Goal: Information Seeking & Learning: Learn about a topic

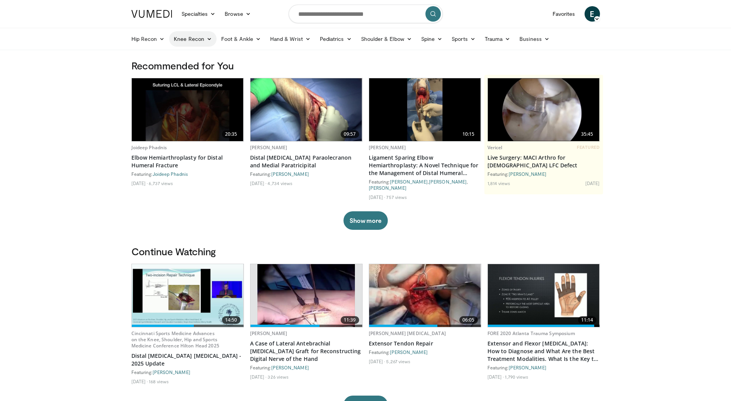
click at [190, 39] on link "Knee Recon" at bounding box center [192, 38] width 47 height 15
click at [491, 37] on link "Trauma" at bounding box center [497, 38] width 35 height 15
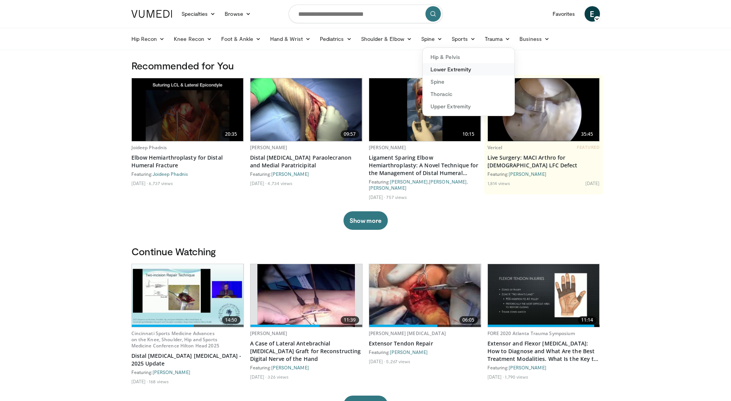
click at [468, 69] on link "Lower Extremity" at bounding box center [469, 69] width 92 height 12
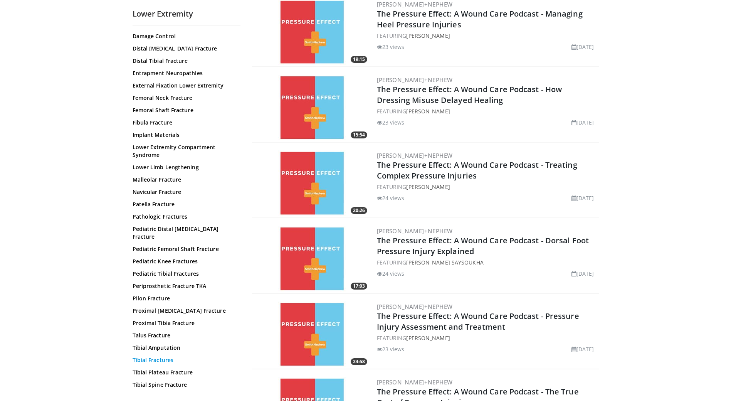
scroll to position [847, 0]
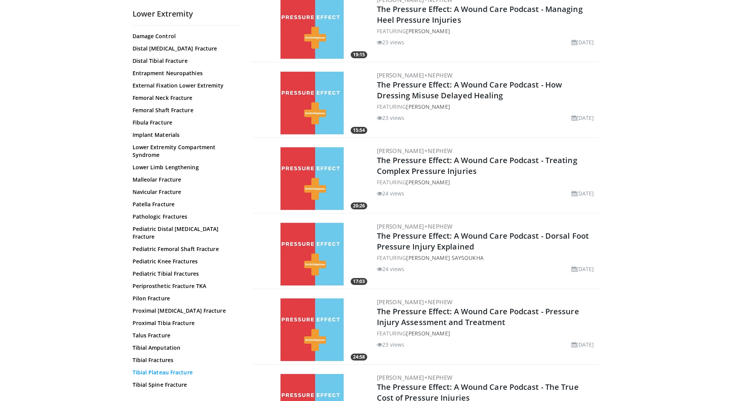
click at [174, 368] on link "Tibial Plateau Fracture" at bounding box center [185, 372] width 104 height 8
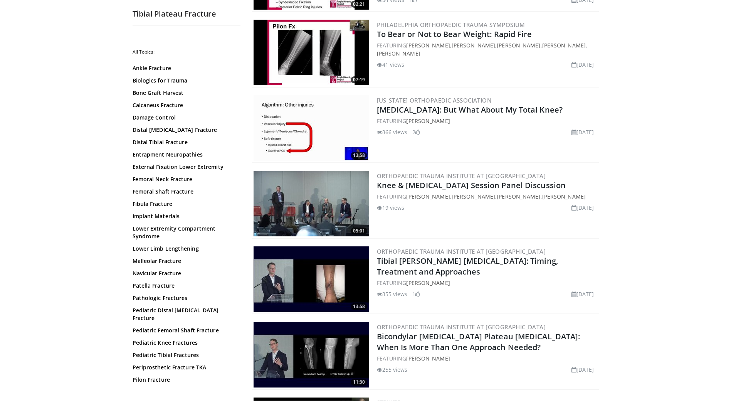
scroll to position [193, 0]
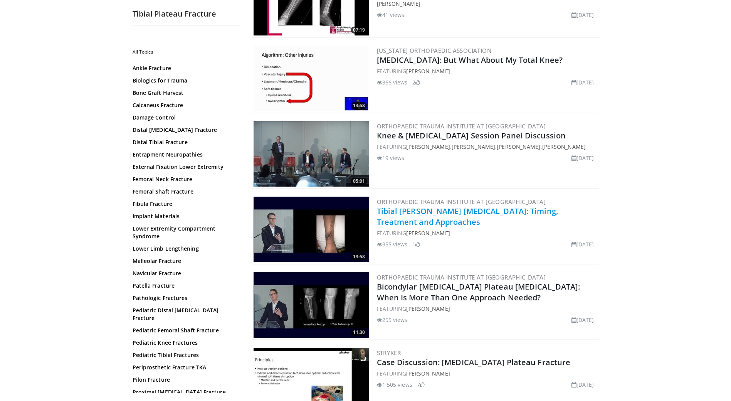
click at [507, 213] on link "Tibial [PERSON_NAME] [MEDICAL_DATA]: Timing, Treatment and Approaches" at bounding box center [467, 216] width 181 height 21
drag, startPoint x: 472, startPoint y: 213, endPoint x: 633, endPoint y: 196, distance: 161.5
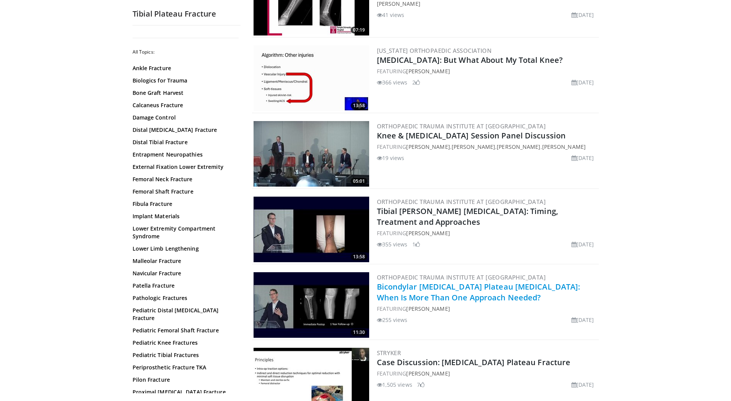
click at [458, 290] on link "Bicondylar [MEDICAL_DATA] Plateau [MEDICAL_DATA]: When Is More Than One Approac…" at bounding box center [478, 291] width 203 height 21
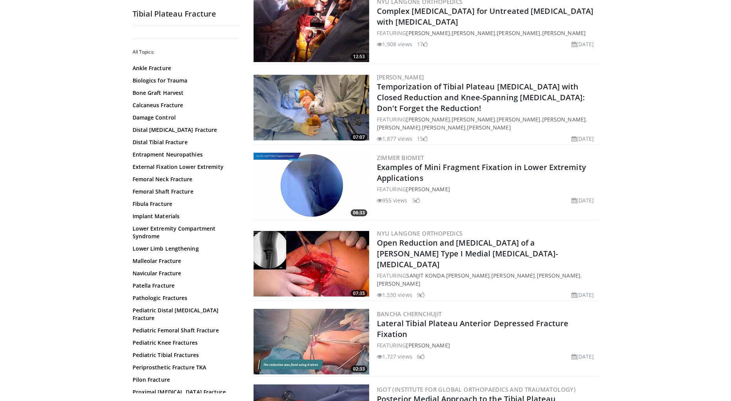
scroll to position [924, 0]
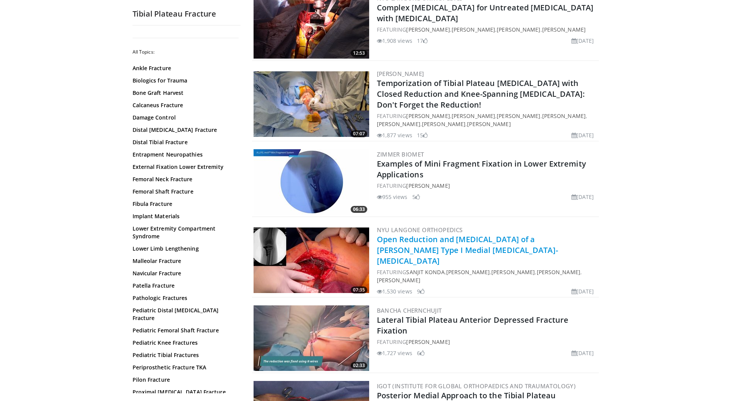
click at [418, 246] on link "Open Reduction and Internal Fixation of a Moore Type I Medial Tibial Plateau Fr…" at bounding box center [467, 250] width 181 height 32
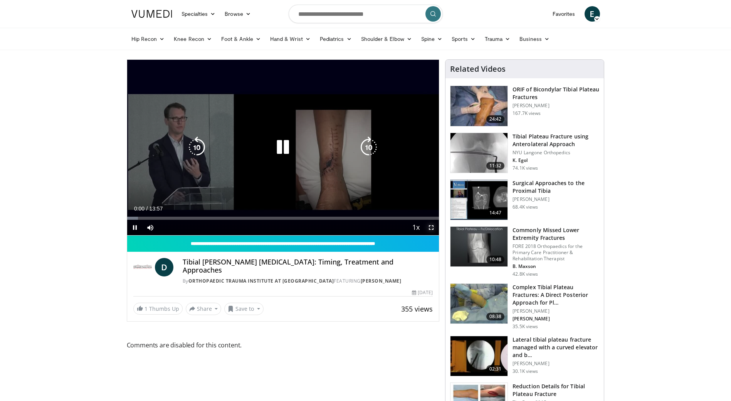
click at [431, 227] on span "Video Player" at bounding box center [430, 227] width 15 height 15
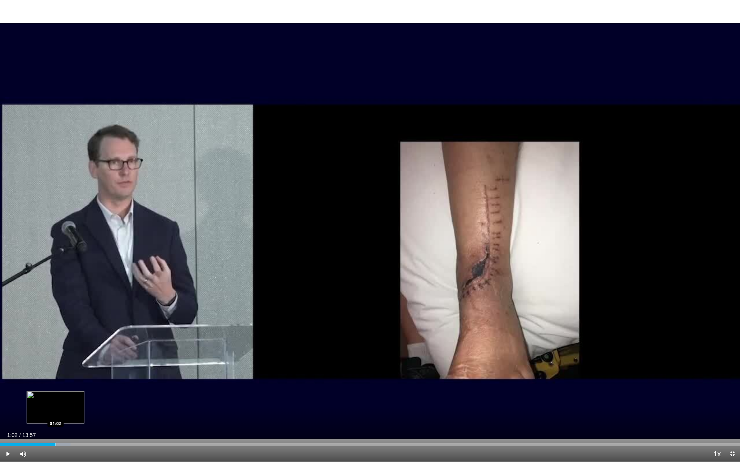
drag, startPoint x: 7, startPoint y: 441, endPoint x: 55, endPoint y: 446, distance: 48.8
click at [55, 400] on div "Loaded : 9.55% 01:02 01:02" at bounding box center [370, 442] width 740 height 7
click at [200, 400] on div "Loaded : 15.49% 01:04 03:46" at bounding box center [370, 442] width 740 height 7
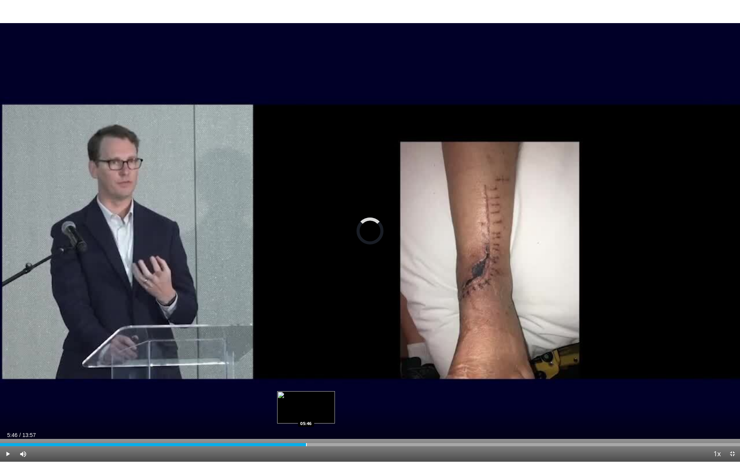
click at [306, 400] on div "Progress Bar" at bounding box center [306, 444] width 1 height 3
click at [428, 400] on div "Loaded : 48.86% 05:48 08:04" at bounding box center [370, 442] width 740 height 7
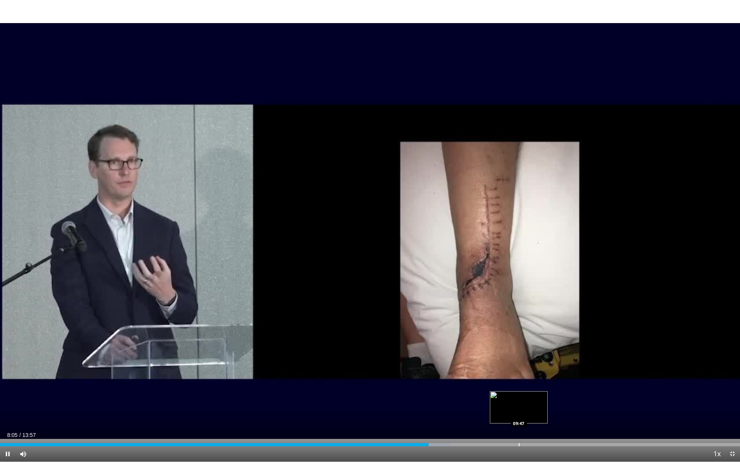
click at [518, 400] on div "Loaded : 60.88% 08:05 09:47" at bounding box center [370, 442] width 740 height 7
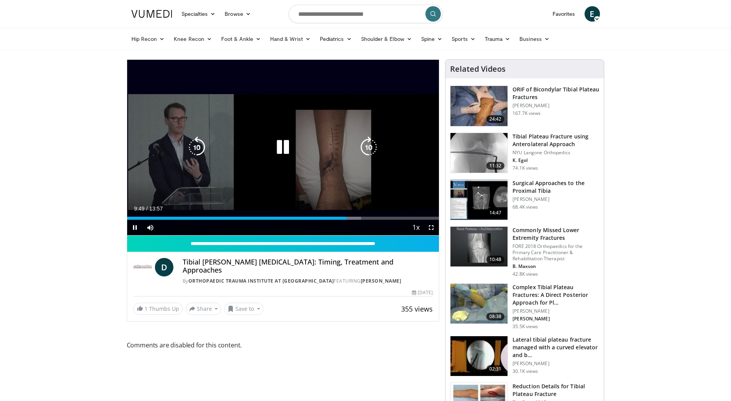
click at [271, 166] on div "10 seconds Tap to unmute" at bounding box center [283, 147] width 312 height 175
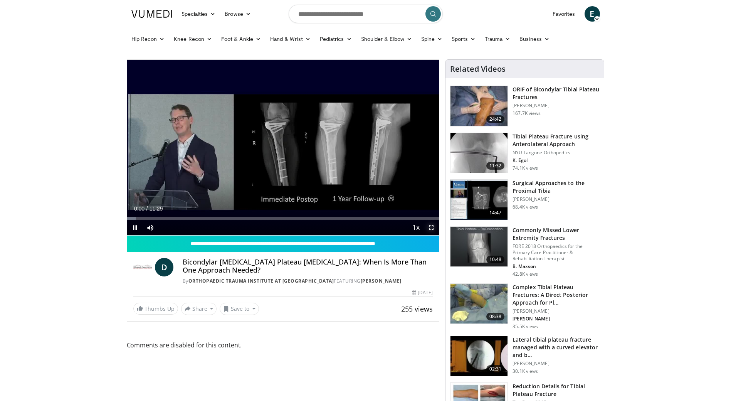
click at [430, 225] on span "Video Player" at bounding box center [430, 227] width 15 height 15
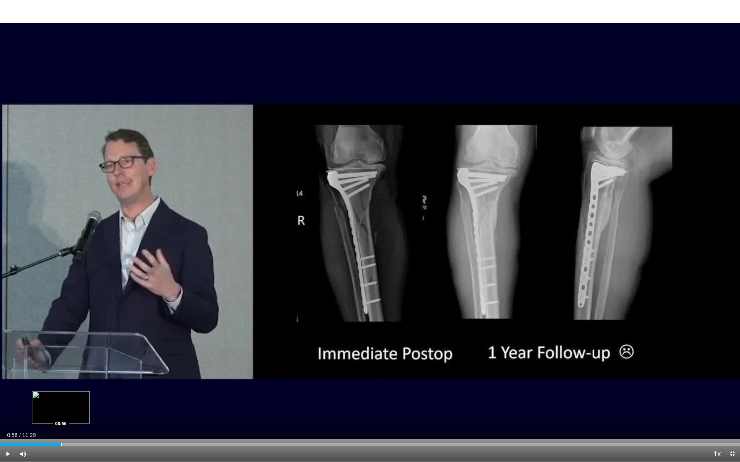
drag, startPoint x: 13, startPoint y: 440, endPoint x: 61, endPoint y: 443, distance: 47.5
click at [61, 400] on div "Loaded : 8.68% 00:56 00:56" at bounding box center [370, 442] width 740 height 7
click at [80, 400] on div "Progress Bar" at bounding box center [80, 444] width 1 height 3
click at [113, 400] on div "Progress Bar" at bounding box center [113, 444] width 1 height 3
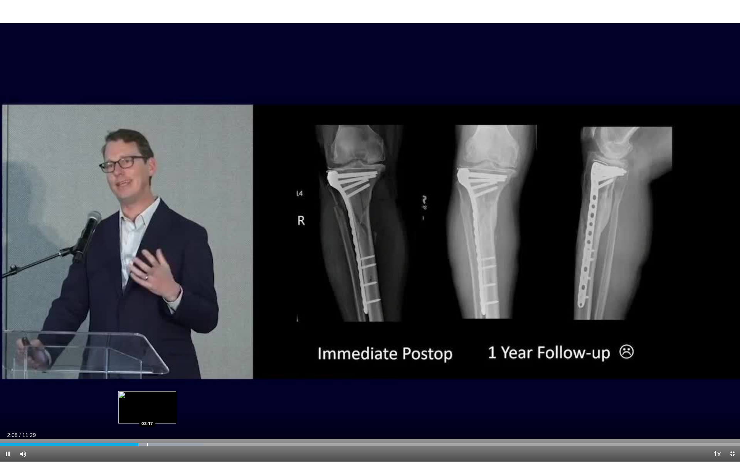
click at [147, 400] on div "Progress Bar" at bounding box center [147, 444] width 1 height 3
click at [194, 400] on div "Progress Bar" at bounding box center [194, 444] width 1 height 3
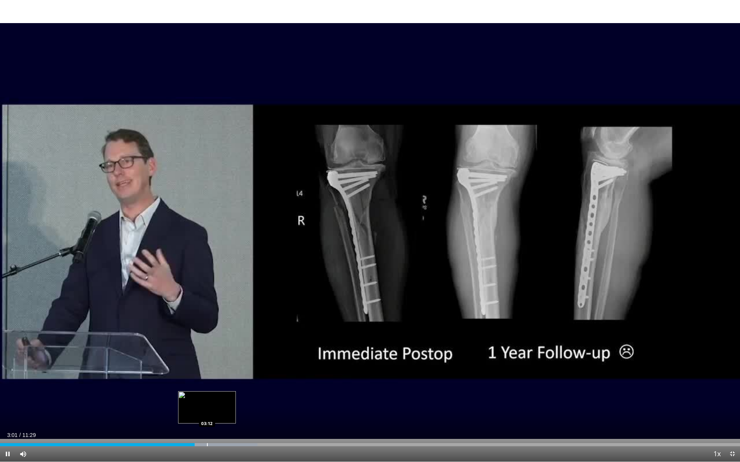
click at [207, 400] on div "Progress Bar" at bounding box center [207, 444] width 1 height 3
click at [238, 400] on div "Loaded : 37.67% 03:41 03:41" at bounding box center [370, 442] width 740 height 7
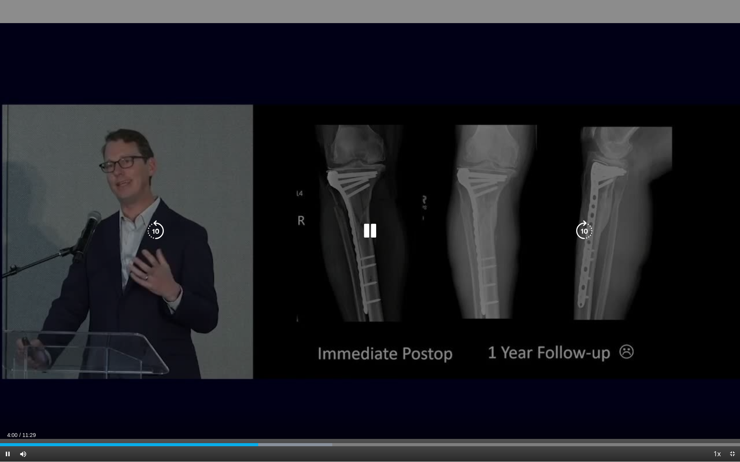
click at [399, 358] on div "10 seconds Tap to unmute" at bounding box center [370, 231] width 740 height 462
click at [373, 230] on icon "Video Player" at bounding box center [370, 231] width 22 height 22
click at [389, 249] on div "10 seconds Tap to unmute" at bounding box center [370, 231] width 740 height 462
click at [375, 234] on icon "Video Player" at bounding box center [370, 231] width 22 height 22
click at [559, 246] on div "10 seconds Tap to unmute" at bounding box center [370, 231] width 740 height 462
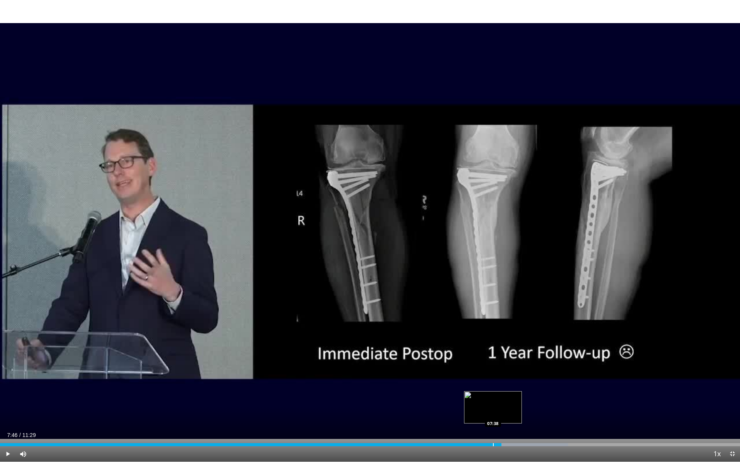
click at [492, 400] on div "Loaded : 76.79% 07:46 07:38" at bounding box center [370, 444] width 740 height 3
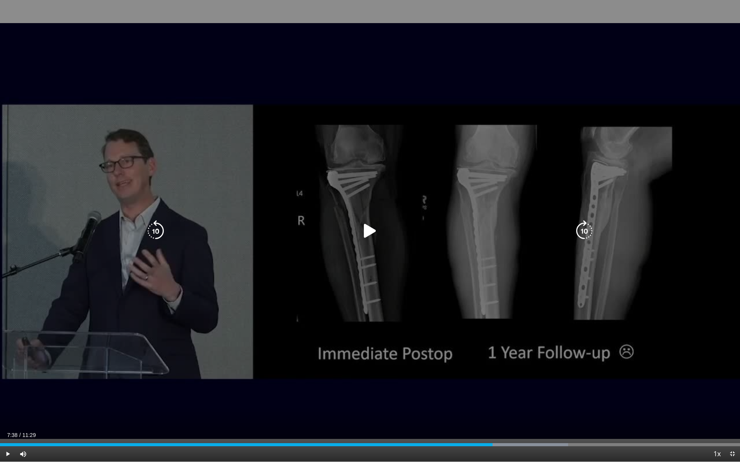
click at [366, 222] on icon "Video Player" at bounding box center [370, 231] width 22 height 22
click at [370, 235] on icon "Video Player" at bounding box center [370, 231] width 22 height 22
click at [369, 237] on icon "Video Player" at bounding box center [370, 231] width 22 height 22
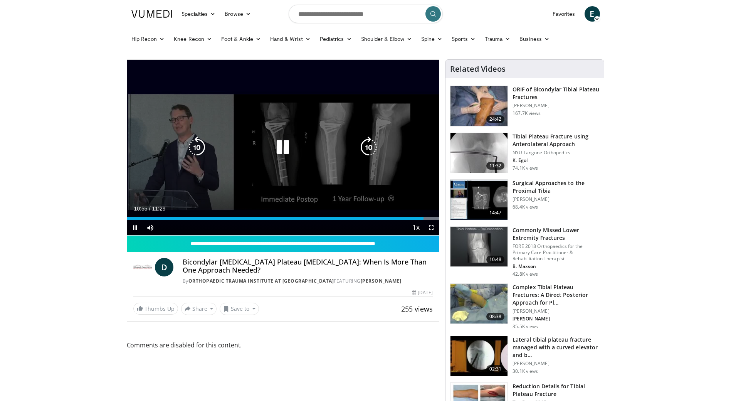
click at [290, 159] on div "10 seconds Tap to unmute" at bounding box center [283, 147] width 312 height 175
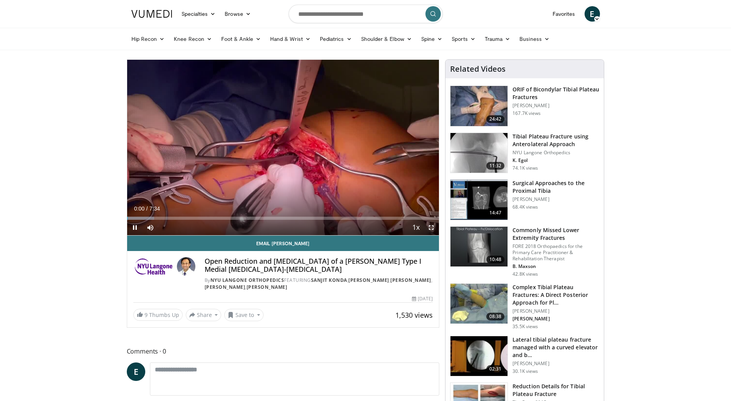
click at [429, 226] on span "Video Player" at bounding box center [430, 227] width 15 height 15
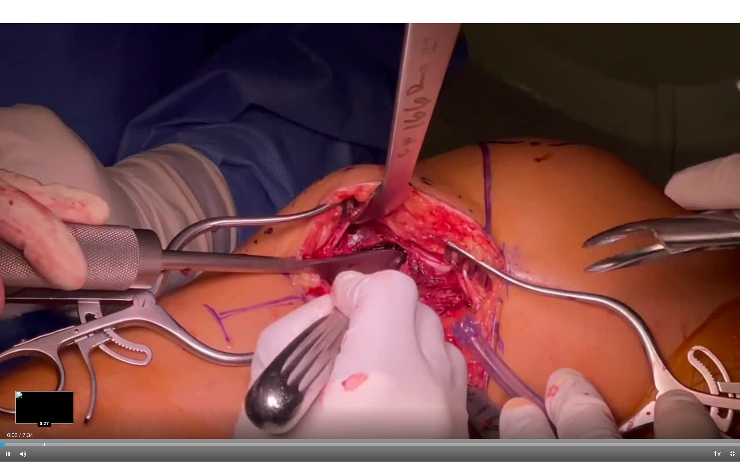
click at [47, 400] on div "Loaded : 8.72% 0:02 0:27" at bounding box center [370, 442] width 740 height 7
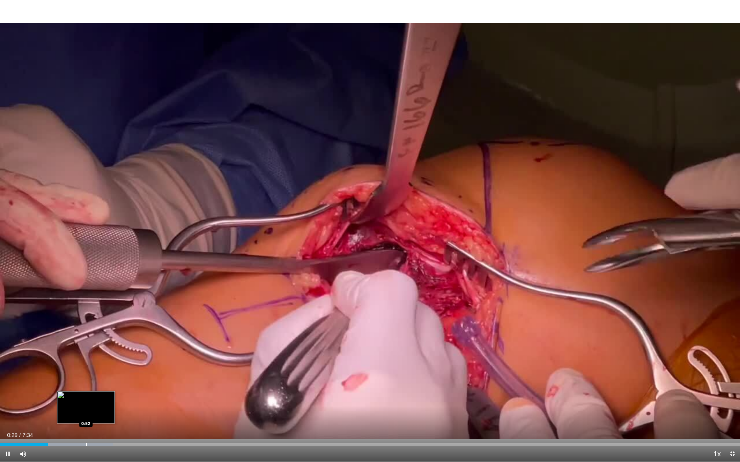
click at [86, 400] on div "Loaded : 15.27% 0:29 0:52" at bounding box center [370, 442] width 740 height 7
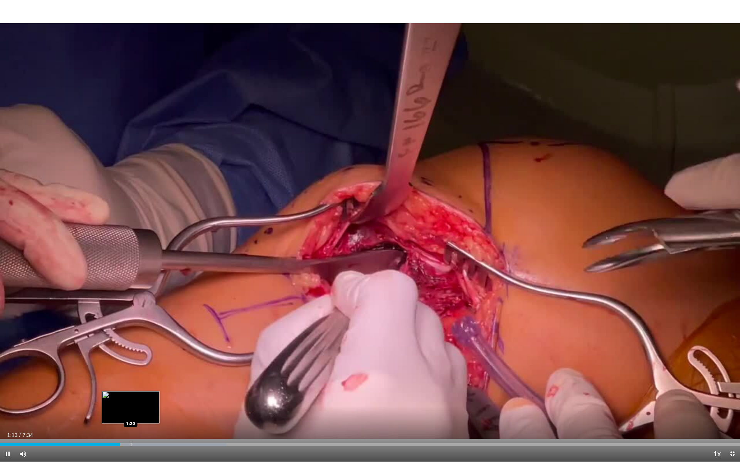
click at [131, 400] on div "Progress Bar" at bounding box center [131, 444] width 1 height 3
click at [145, 400] on div "Progress Bar" at bounding box center [145, 444] width 1 height 3
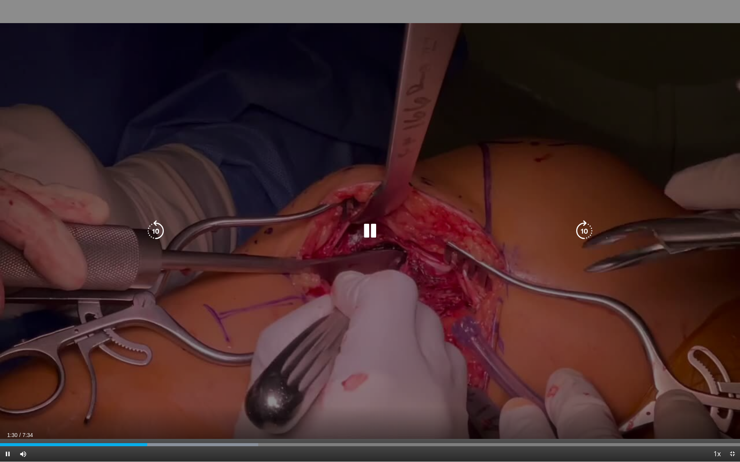
click at [297, 293] on div "10 seconds Tap to unmute" at bounding box center [370, 231] width 740 height 462
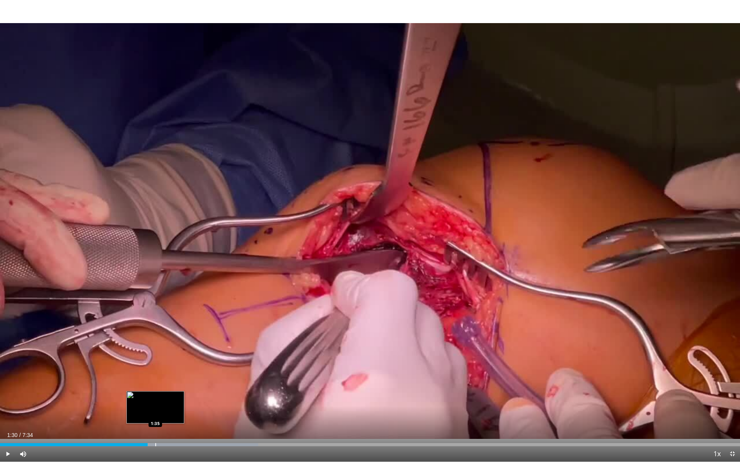
click at [155, 400] on div "Loaded : 34.92% 1:30 1:35" at bounding box center [370, 442] width 740 height 7
click at [169, 400] on div "Loaded : 34.92% 1:35 1:43" at bounding box center [370, 442] width 740 height 7
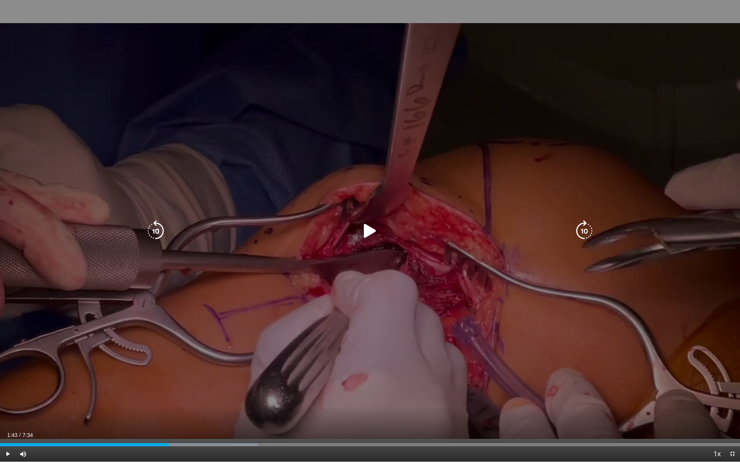
drag, startPoint x: 352, startPoint y: 252, endPoint x: 353, endPoint y: 247, distance: 4.8
click at [352, 250] on div "10 seconds Tap to unmute" at bounding box center [370, 231] width 740 height 462
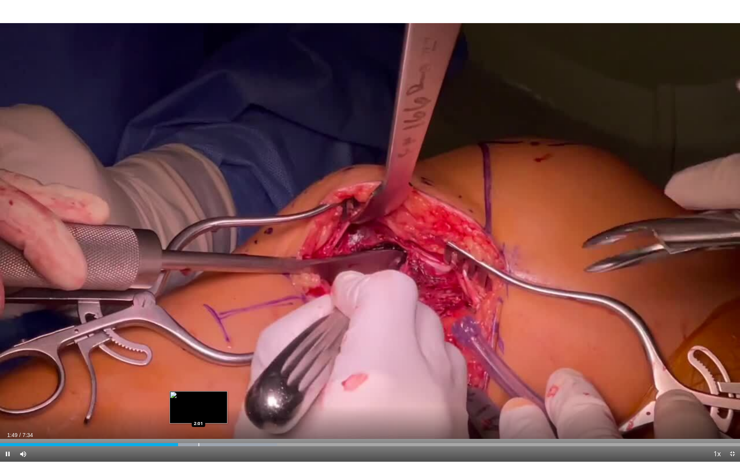
click at [199, 400] on div "Loaded : 37.46% 1:49 2:01" at bounding box center [370, 442] width 740 height 7
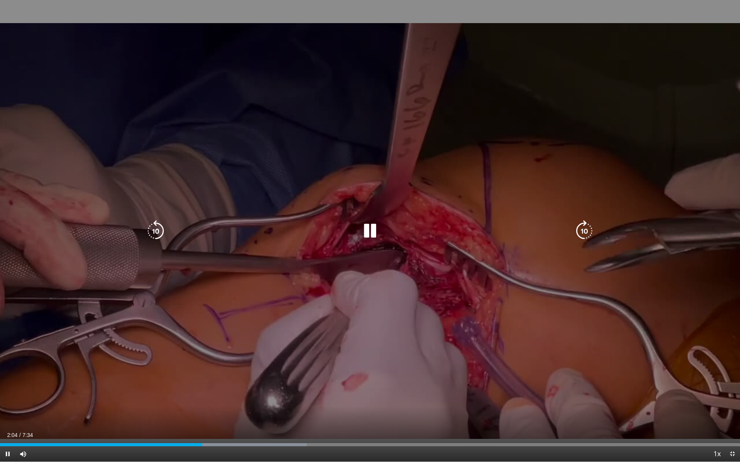
click at [397, 274] on div "10 seconds Tap to unmute" at bounding box center [370, 231] width 740 height 462
click at [369, 235] on icon "Video Player" at bounding box center [370, 231] width 22 height 22
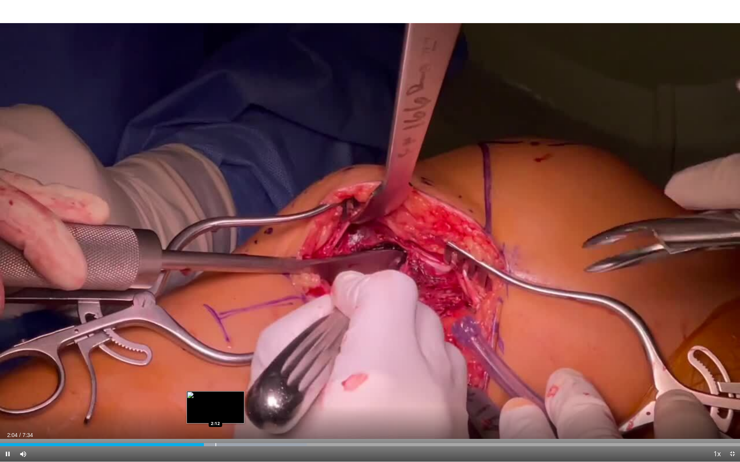
click at [215, 400] on div "Loaded : 41.47% 2:05 2:12" at bounding box center [370, 442] width 740 height 7
click at [228, 400] on div "Progress Bar" at bounding box center [228, 444] width 1 height 3
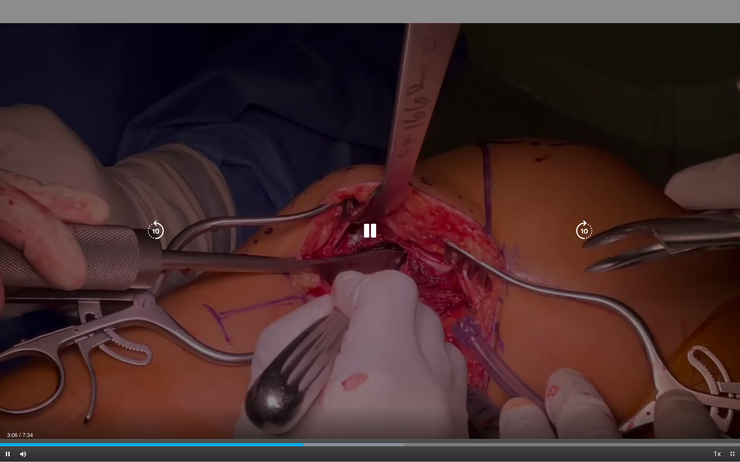
click at [440, 276] on div "10 seconds Tap to unmute" at bounding box center [370, 231] width 740 height 462
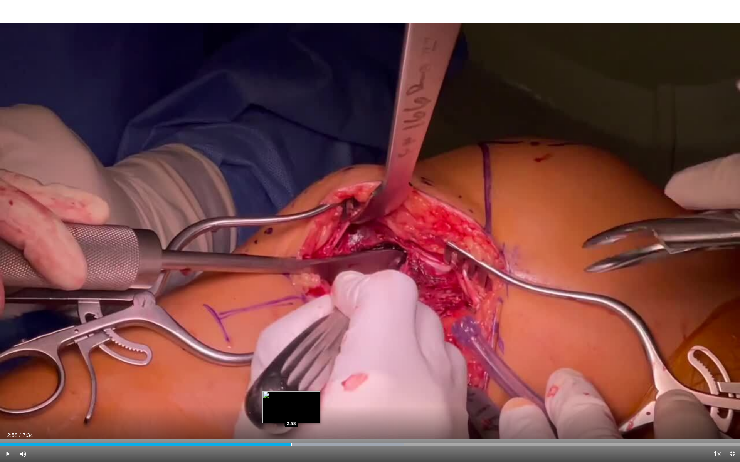
drag, startPoint x: 302, startPoint y: 445, endPoint x: 291, endPoint y: 445, distance: 11.2
click at [291, 400] on div "Progress Bar" at bounding box center [291, 444] width 1 height 3
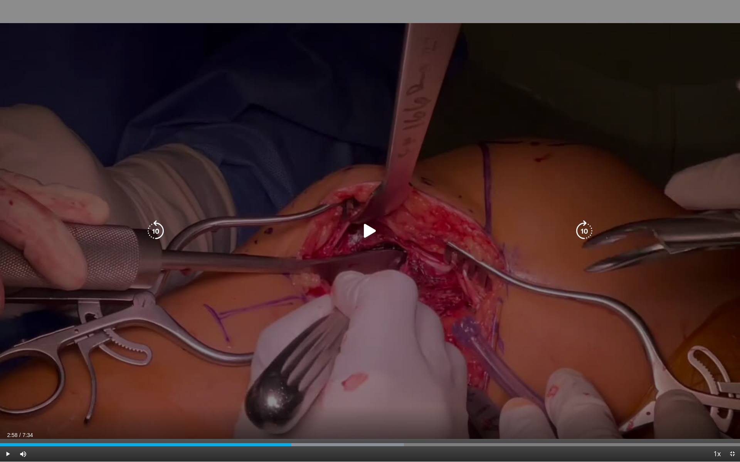
click at [366, 231] on icon "Video Player" at bounding box center [370, 231] width 22 height 22
click at [390, 151] on div "10 seconds Tap to unmute" at bounding box center [370, 231] width 740 height 462
click at [312, 181] on div "10 seconds Tap to unmute" at bounding box center [370, 231] width 740 height 462
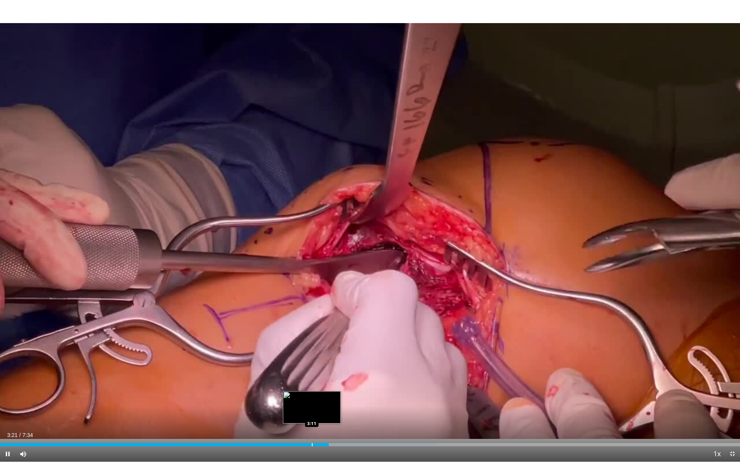
click at [312, 400] on div "Progress Bar" at bounding box center [312, 444] width 1 height 3
drag, startPoint x: 286, startPoint y: 446, endPoint x: 270, endPoint y: 436, distance: 19.2
click at [0, 0] on div "Progress Bar" at bounding box center [0, 0] width 0 height 0
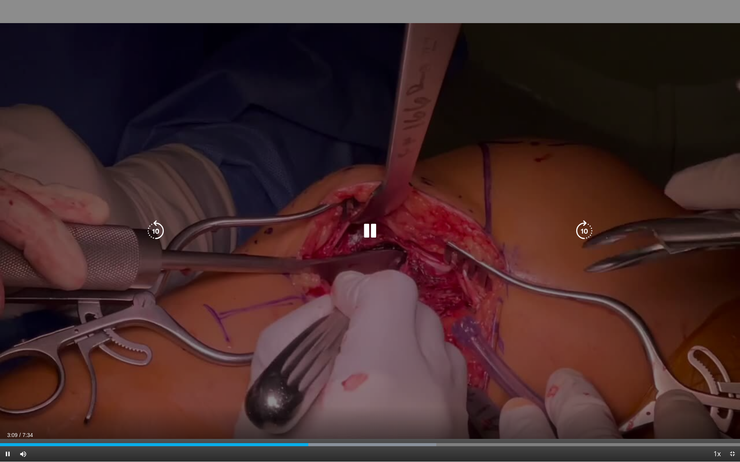
click at [372, 230] on icon "Video Player" at bounding box center [370, 231] width 22 height 22
click at [164, 230] on icon "Video Player" at bounding box center [156, 231] width 22 height 22
click at [367, 228] on icon "Video Player" at bounding box center [370, 231] width 22 height 22
drag, startPoint x: 368, startPoint y: 229, endPoint x: 361, endPoint y: 228, distance: 6.6
click at [368, 229] on icon "Video Player" at bounding box center [370, 231] width 22 height 22
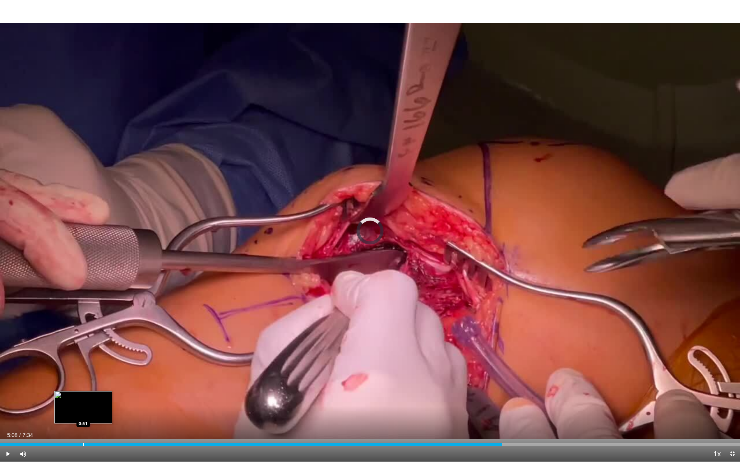
click at [83, 400] on div "Loaded : 13.09% 5:08 0:51" at bounding box center [370, 442] width 740 height 7
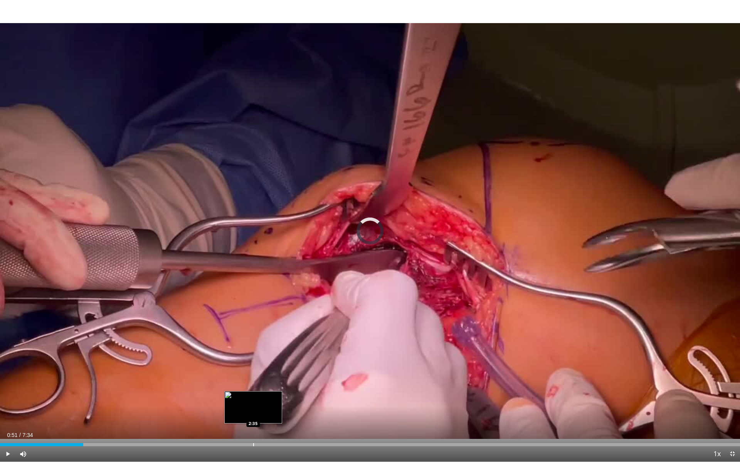
click at [253, 400] on div "Loaded : 0.00% 0:51 2:35" at bounding box center [370, 442] width 740 height 7
click at [248, 400] on div "Progress Bar" at bounding box center [248, 444] width 1 height 3
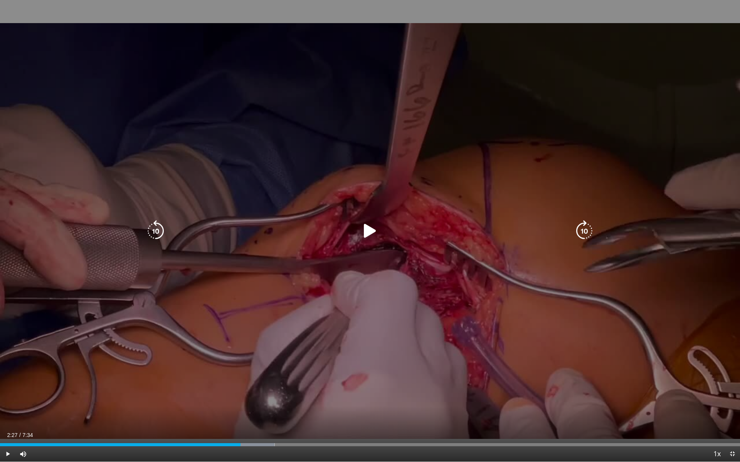
click at [371, 239] on icon "Video Player" at bounding box center [370, 231] width 22 height 22
click at [376, 232] on icon "Video Player" at bounding box center [370, 231] width 22 height 22
click at [367, 229] on icon "Video Player" at bounding box center [370, 231] width 22 height 22
click at [369, 232] on icon "Video Player" at bounding box center [370, 231] width 22 height 22
click at [365, 230] on icon "Video Player" at bounding box center [370, 231] width 22 height 22
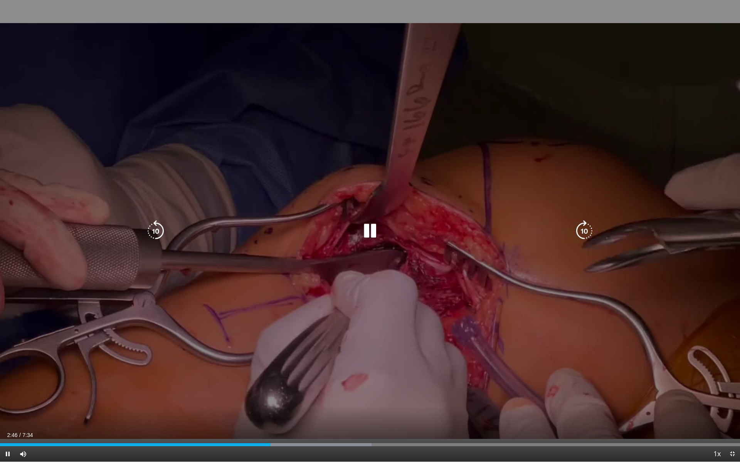
click at [371, 230] on icon "Video Player" at bounding box center [370, 231] width 22 height 22
click at [375, 238] on icon "Video Player" at bounding box center [370, 231] width 22 height 22
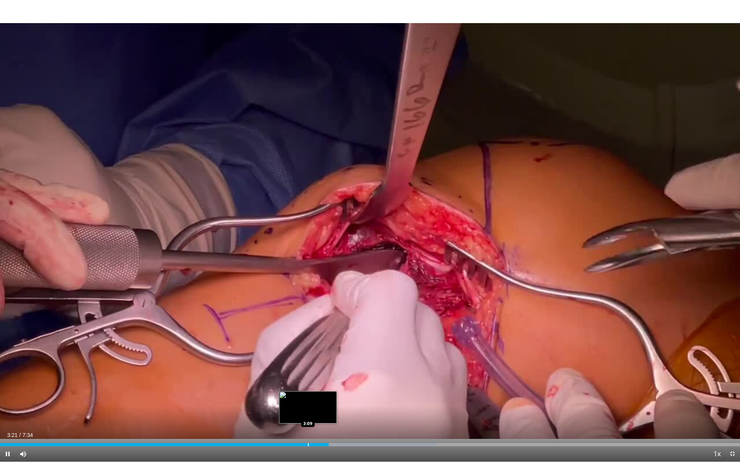
click at [300, 400] on div "Loaded : 58.94% 3:21 3:09" at bounding box center [370, 442] width 740 height 7
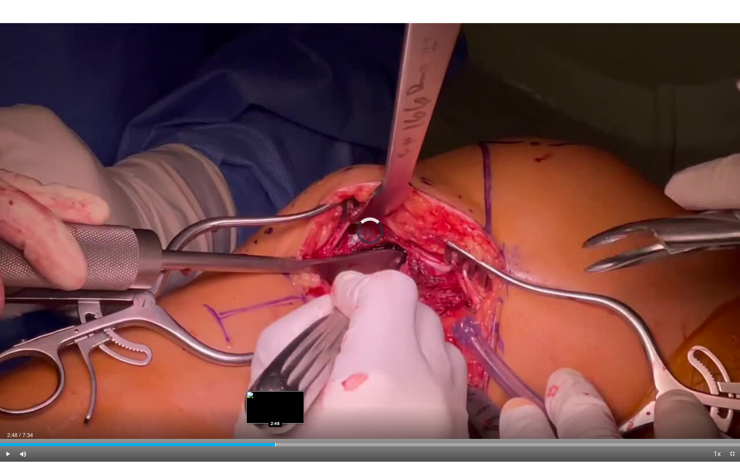
click at [275, 400] on div "Progress Bar" at bounding box center [275, 444] width 1 height 3
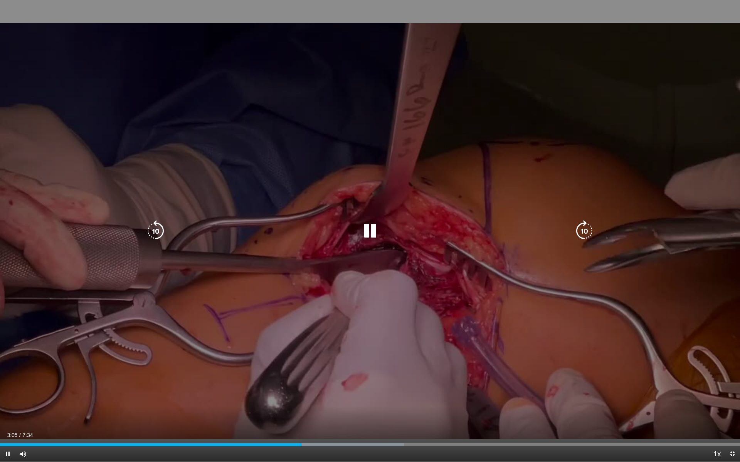
drag, startPoint x: 362, startPoint y: 236, endPoint x: 351, endPoint y: 238, distance: 11.0
click at [362, 235] on icon "Video Player" at bounding box center [370, 231] width 22 height 22
click at [161, 233] on icon "Video Player" at bounding box center [156, 231] width 22 height 22
click at [367, 232] on icon "Video Player" at bounding box center [370, 231] width 22 height 22
click at [289, 158] on div "10 seconds Tap to unmute" at bounding box center [370, 231] width 740 height 462
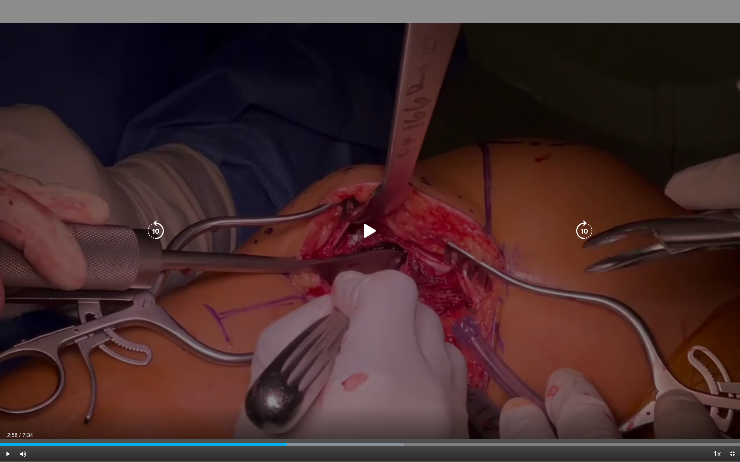
click at [290, 162] on div "10 seconds Tap to unmute" at bounding box center [370, 231] width 740 height 462
click at [374, 231] on icon "Video Player" at bounding box center [370, 231] width 22 height 22
click at [371, 234] on icon "Video Player" at bounding box center [370, 231] width 22 height 22
click at [367, 227] on icon "Video Player" at bounding box center [370, 231] width 22 height 22
click at [361, 234] on icon "Video Player" at bounding box center [370, 231] width 22 height 22
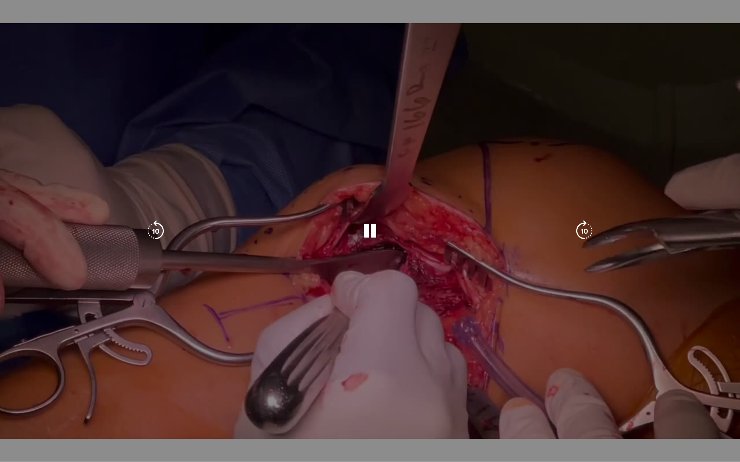
click at [252, 344] on div "10 seconds Tap to unmute" at bounding box center [370, 231] width 740 height 462
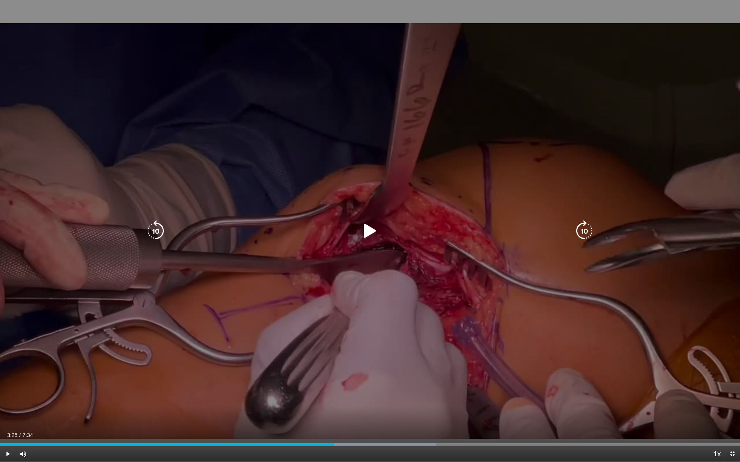
drag, startPoint x: 499, startPoint y: 342, endPoint x: 503, endPoint y: 334, distance: 9.3
click at [502, 338] on div "10 seconds Tap to unmute" at bounding box center [370, 231] width 740 height 462
click at [492, 183] on div "10 seconds Tap to unmute" at bounding box center [370, 231] width 740 height 462
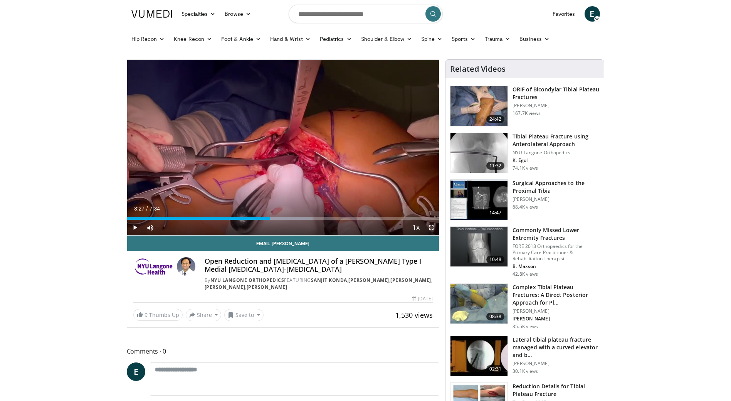
click at [428, 228] on span "Video Player" at bounding box center [430, 227] width 15 height 15
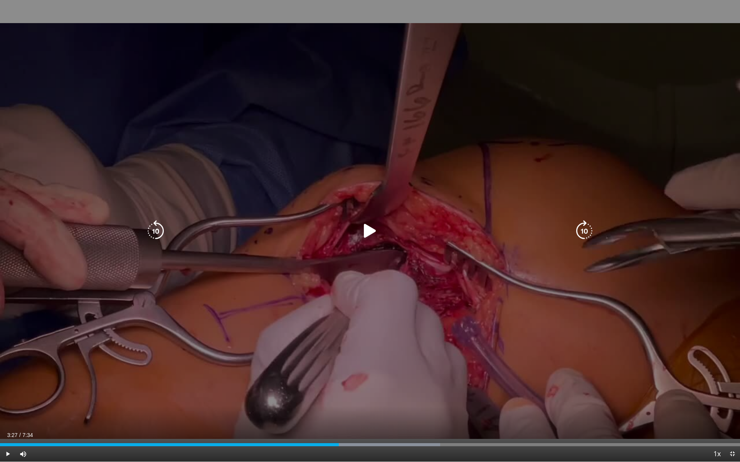
click at [332, 216] on div "10 seconds Tap to unmute" at bounding box center [370, 231] width 740 height 462
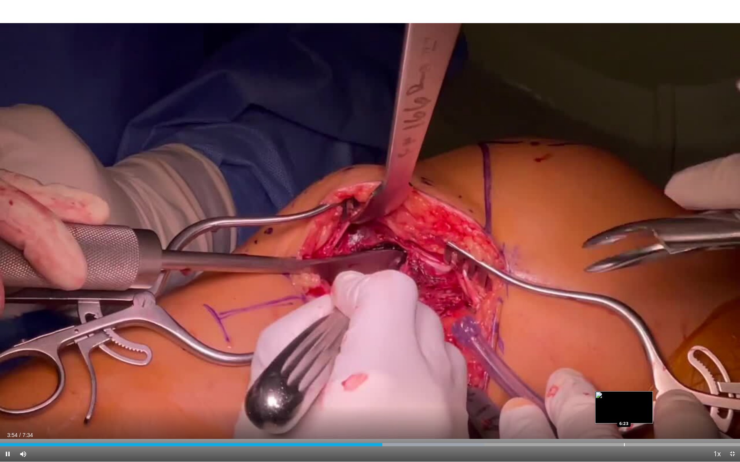
click at [624, 400] on div "Loaded : 65.49% 3:54 6:23" at bounding box center [370, 442] width 740 height 7
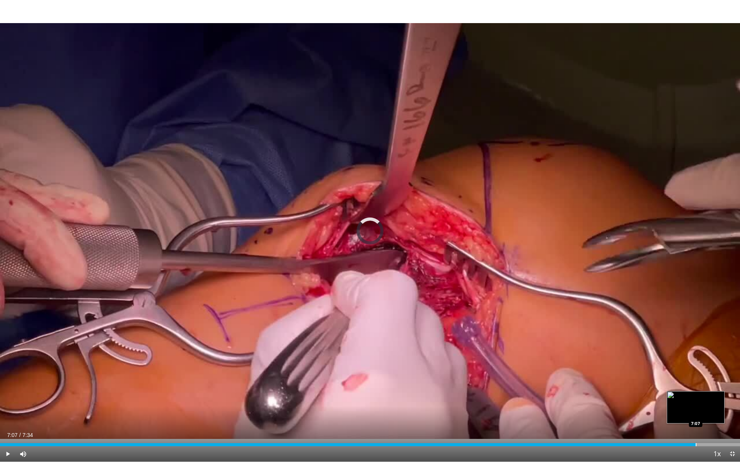
click at [696, 400] on div "Loaded : 0.00% 7:07 7:07" at bounding box center [370, 442] width 740 height 7
click at [669, 400] on div "Progress Bar" at bounding box center [669, 444] width 1 height 3
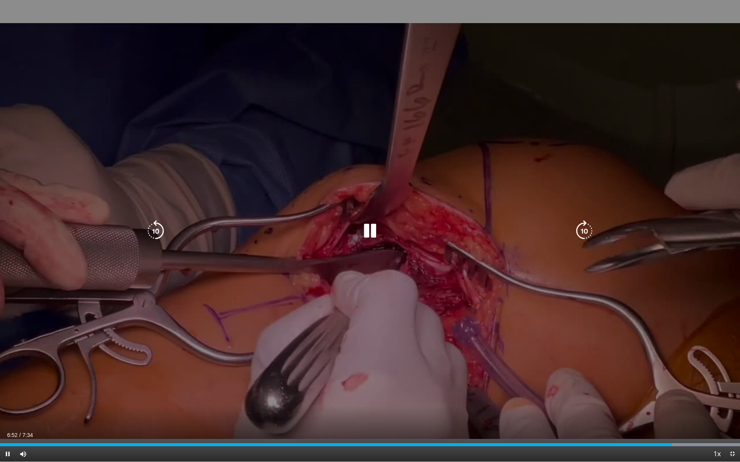
click at [631, 400] on div "Loaded : 100.00% 6:52 6:27" at bounding box center [370, 442] width 740 height 7
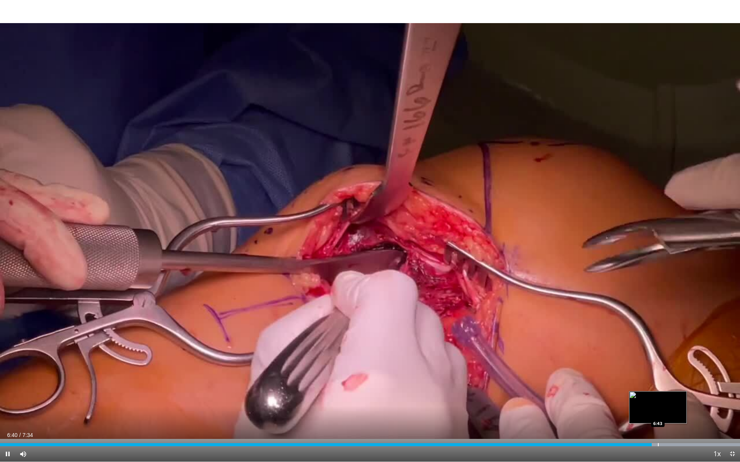
click at [658, 400] on div "Loaded : 100.00% 6:40 6:43" at bounding box center [370, 442] width 740 height 7
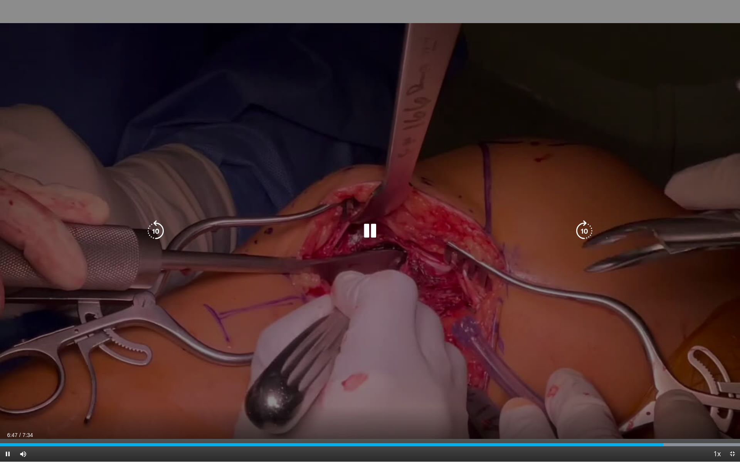
click at [245, 247] on div "10 seconds Tap to unmute" at bounding box center [370, 231] width 740 height 462
click at [371, 233] on icon "Video Player" at bounding box center [370, 231] width 22 height 22
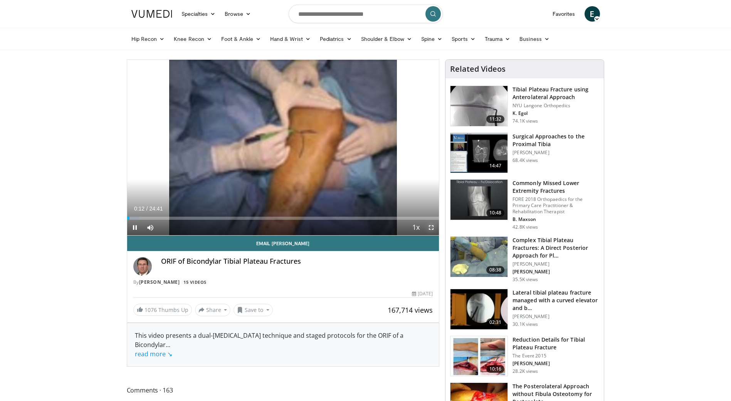
click at [430, 226] on span "Video Player" at bounding box center [430, 227] width 15 height 15
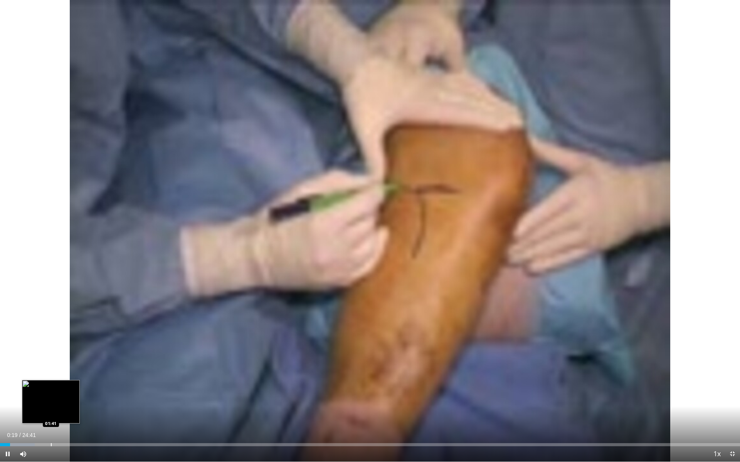
click at [50, 400] on div "Loaded : 4.71% 00:19 01:41" at bounding box center [370, 442] width 740 height 7
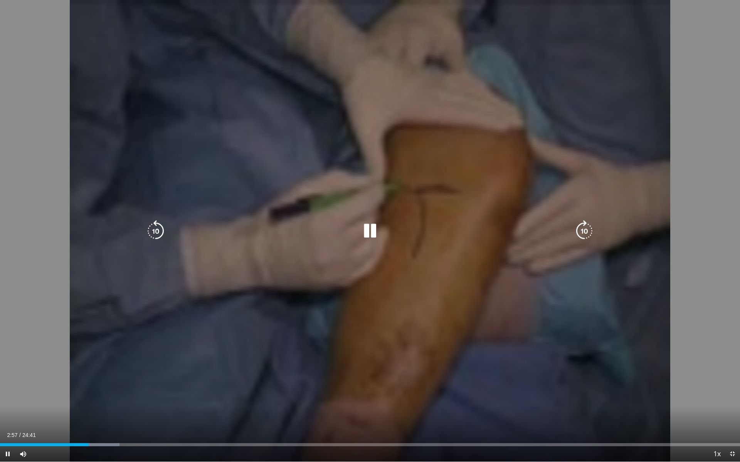
click at [370, 239] on icon "Video Player" at bounding box center [370, 231] width 22 height 22
